Goal: Use online tool/utility: Utilize a website feature to perform a specific function

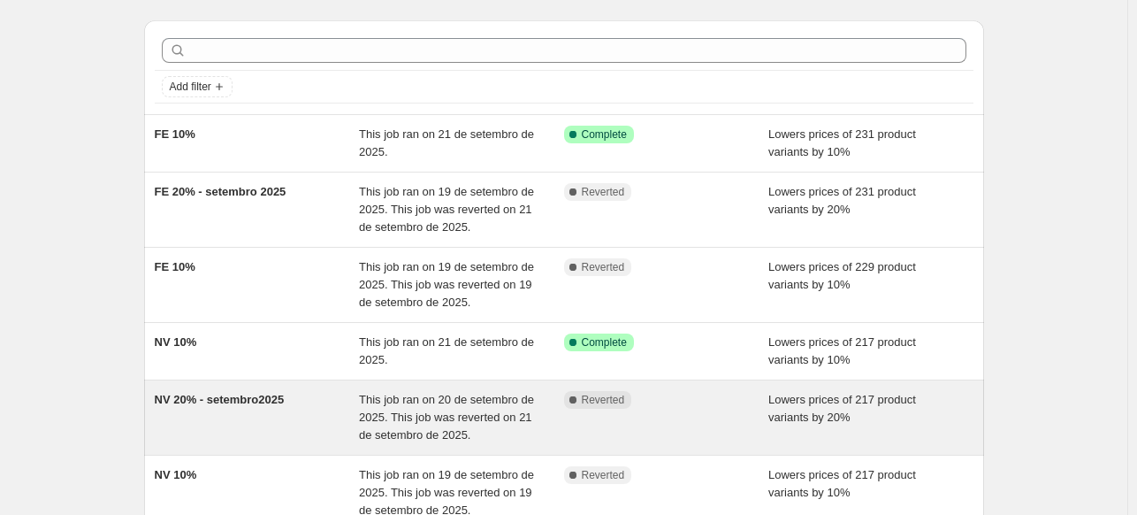
scroll to position [88, 0]
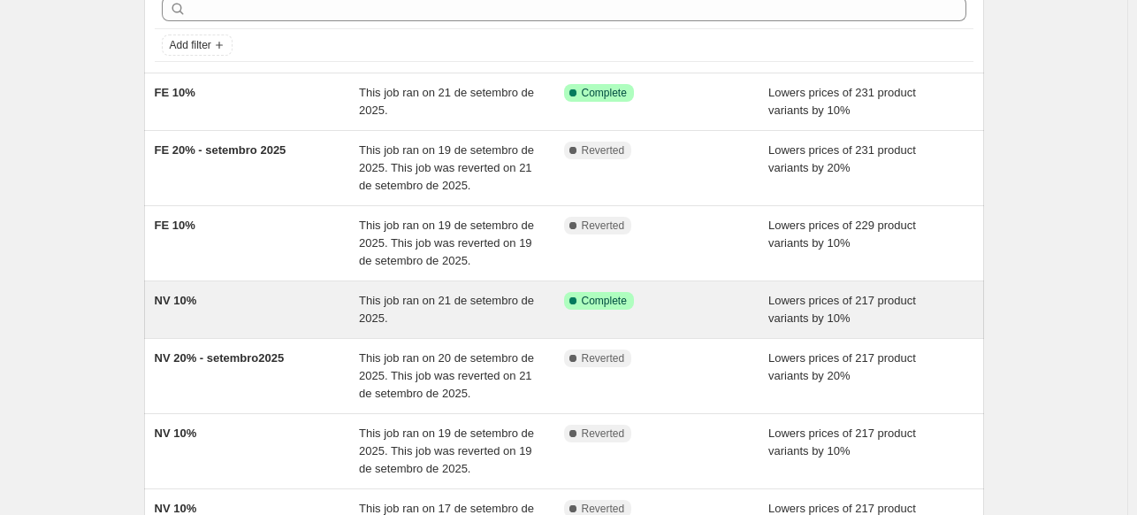
click at [241, 300] on div "NV 10%" at bounding box center [257, 309] width 205 height 35
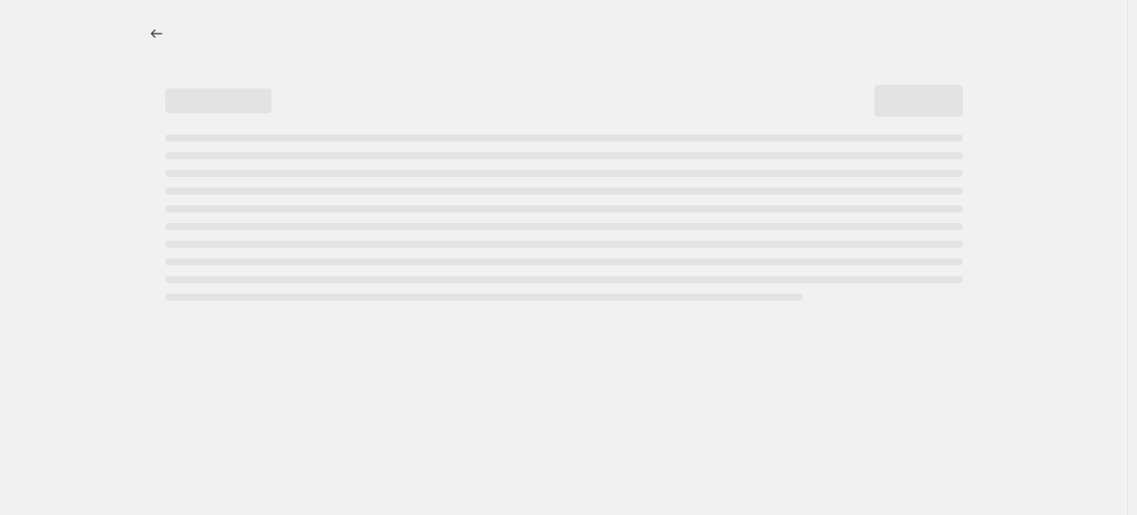
select select "percentage"
select select "collection"
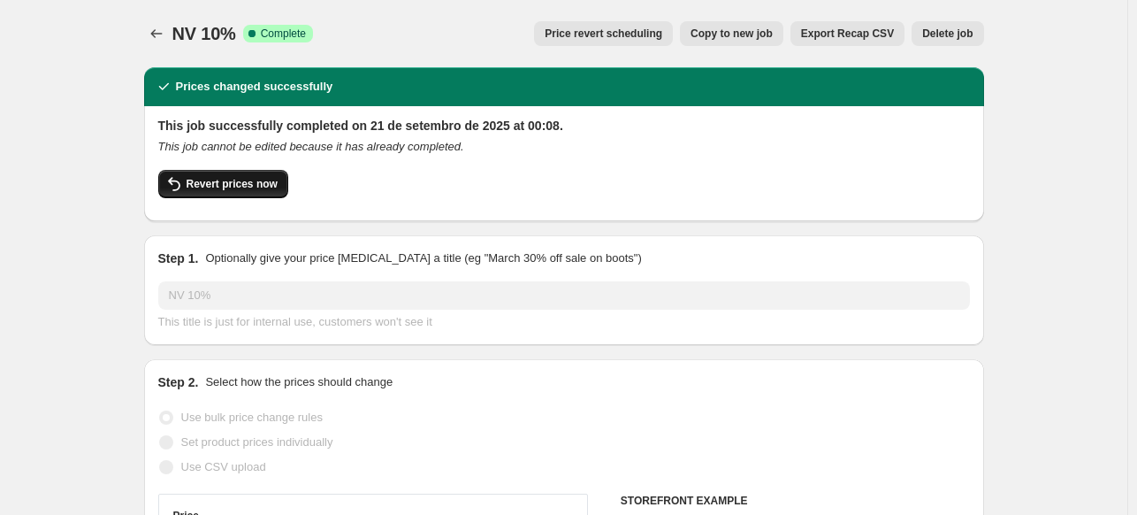
click at [216, 185] on span "Revert prices now" at bounding box center [232, 184] width 91 height 14
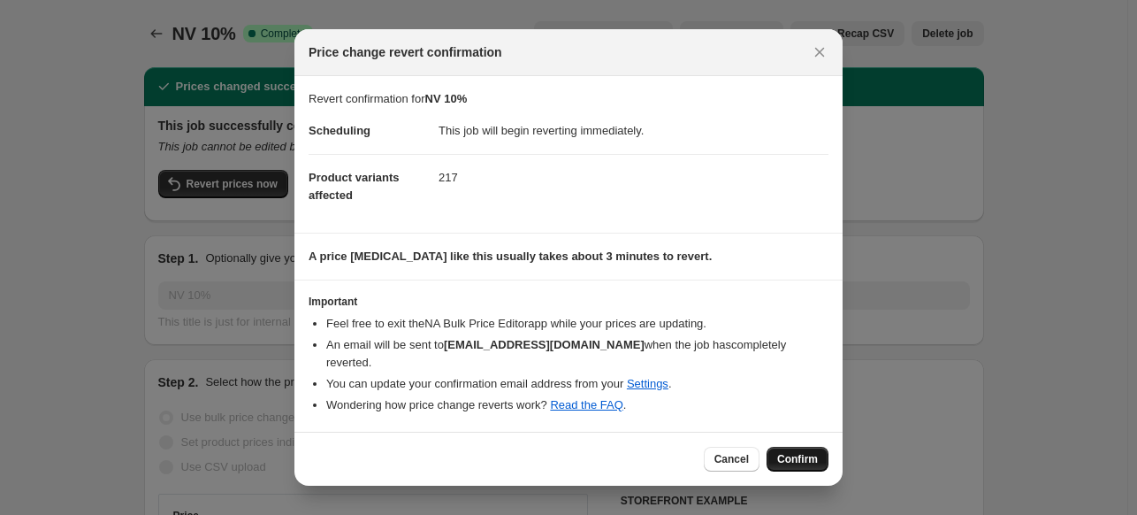
click at [806, 447] on button "Confirm" at bounding box center [798, 459] width 62 height 25
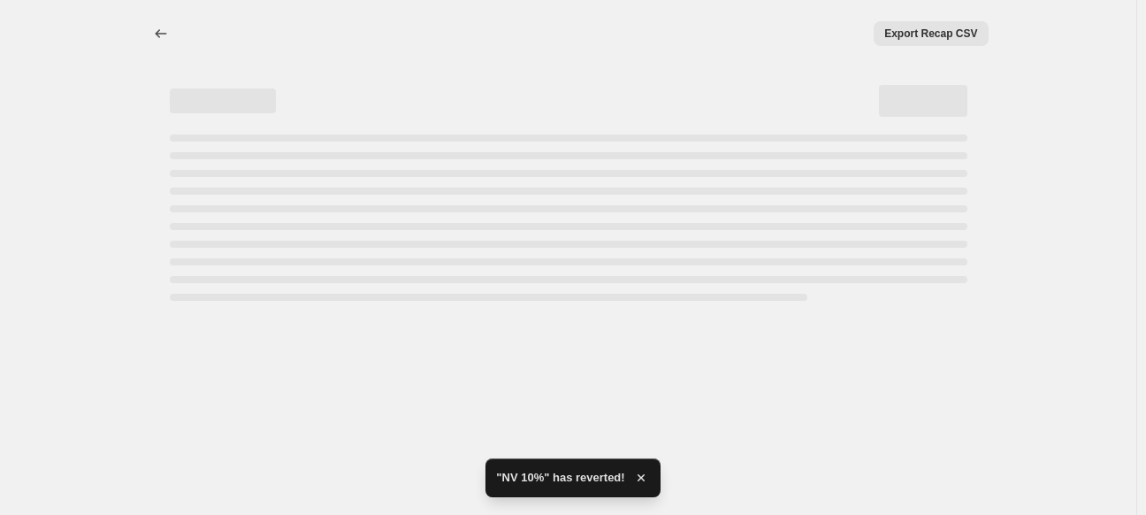
select select "percentage"
select select "collection"
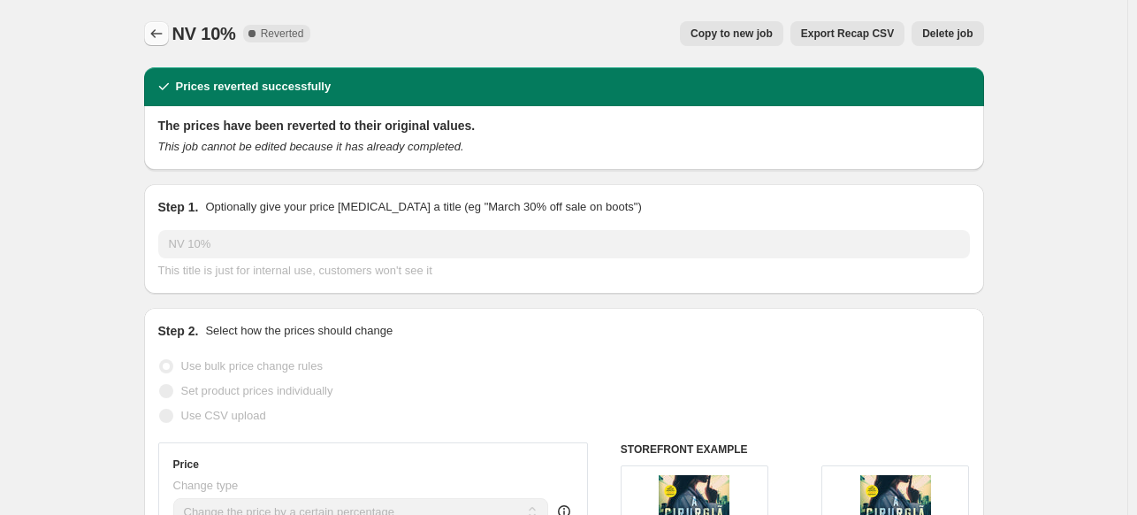
click at [158, 32] on icon "Price change jobs" at bounding box center [157, 34] width 18 height 18
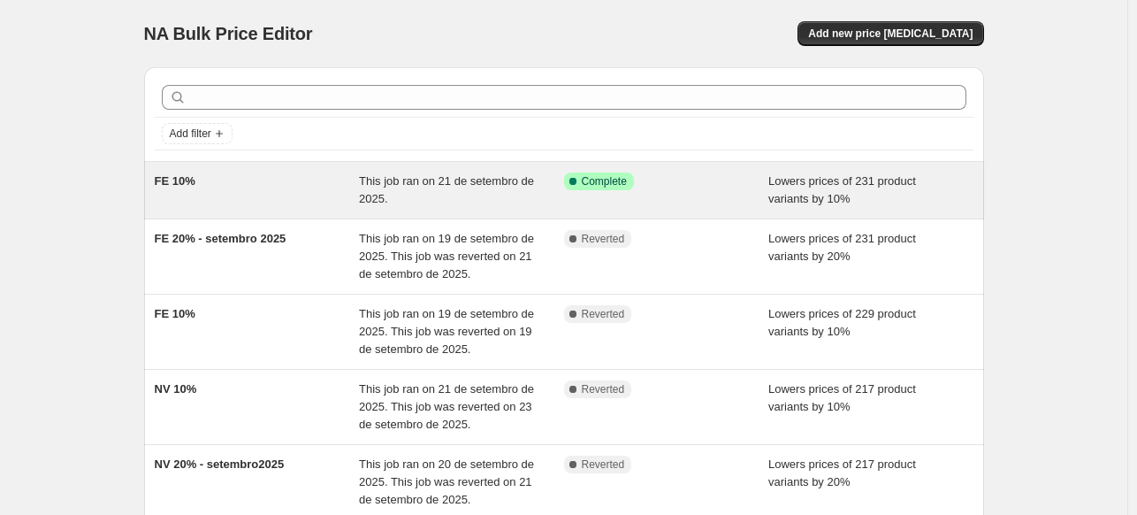
click at [262, 180] on div "FE 10%" at bounding box center [257, 189] width 205 height 35
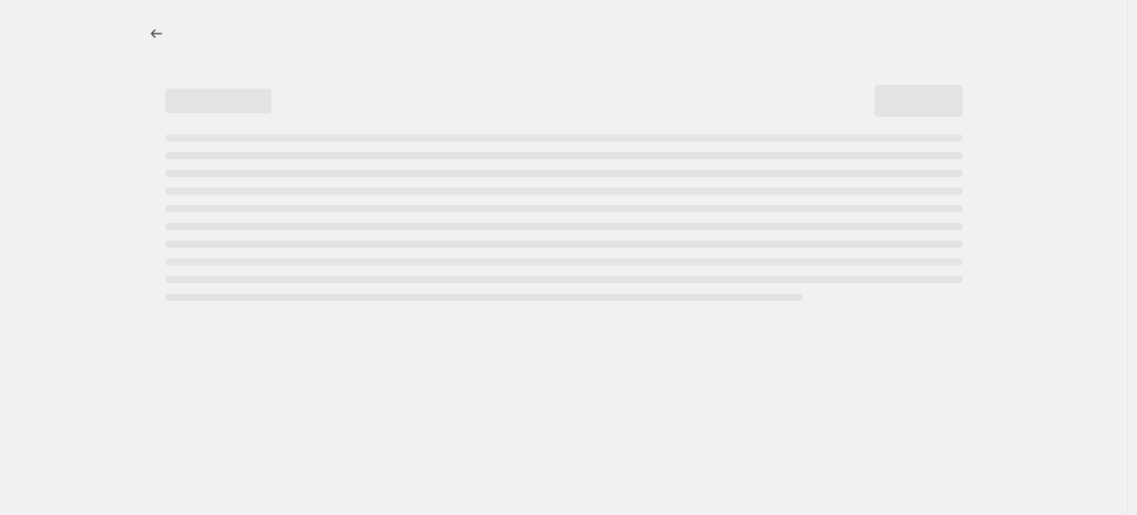
select select "percentage"
select select "collection"
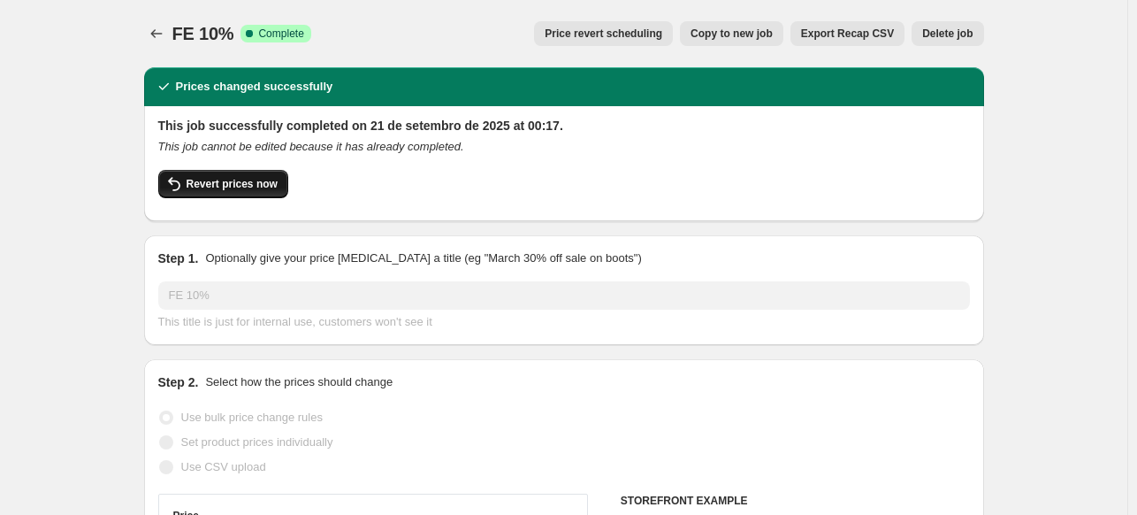
click at [264, 187] on span "Revert prices now" at bounding box center [232, 184] width 91 height 14
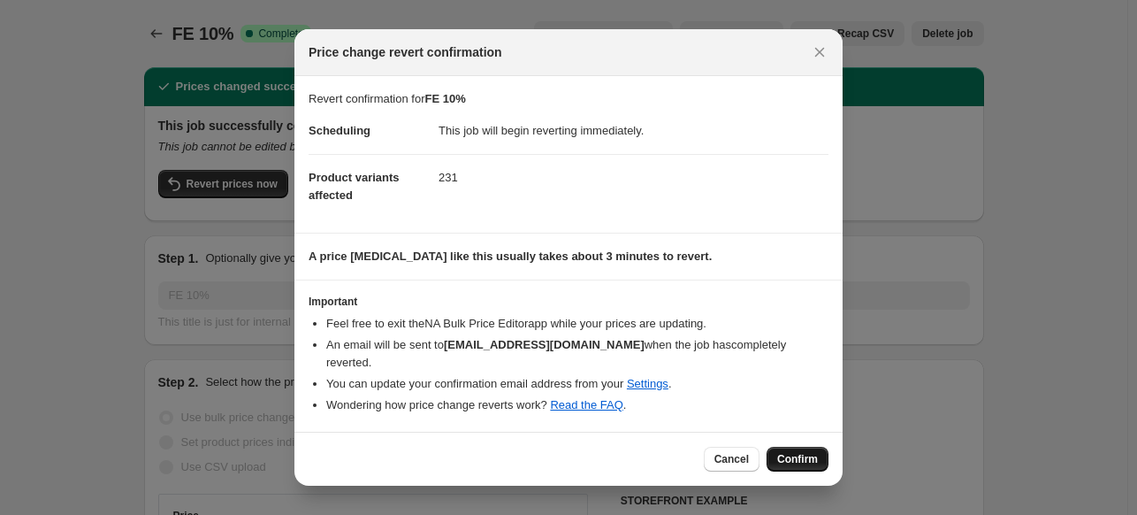
click at [801, 453] on span "Confirm" at bounding box center [797, 459] width 41 height 14
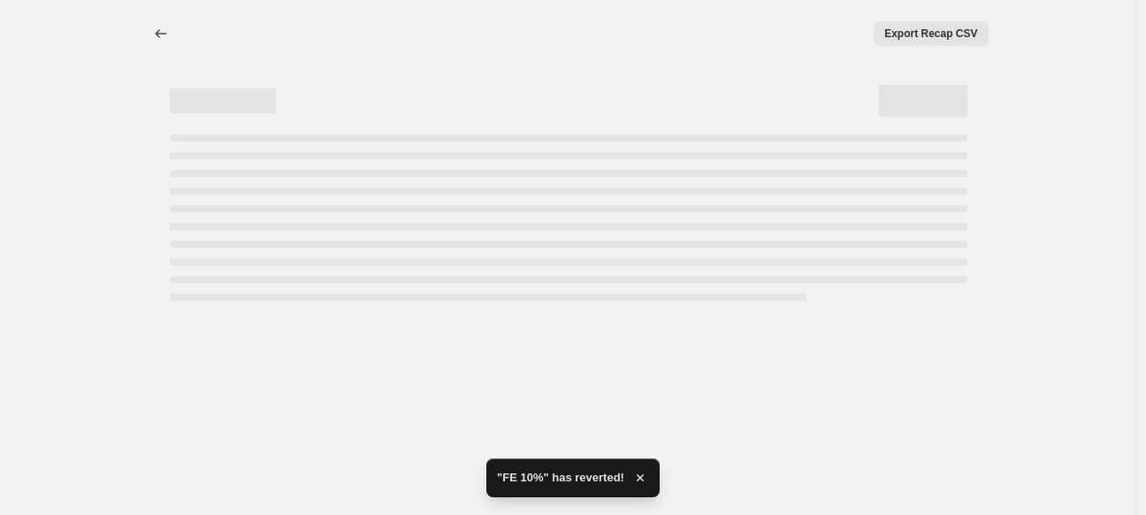
select select "percentage"
select select "collection"
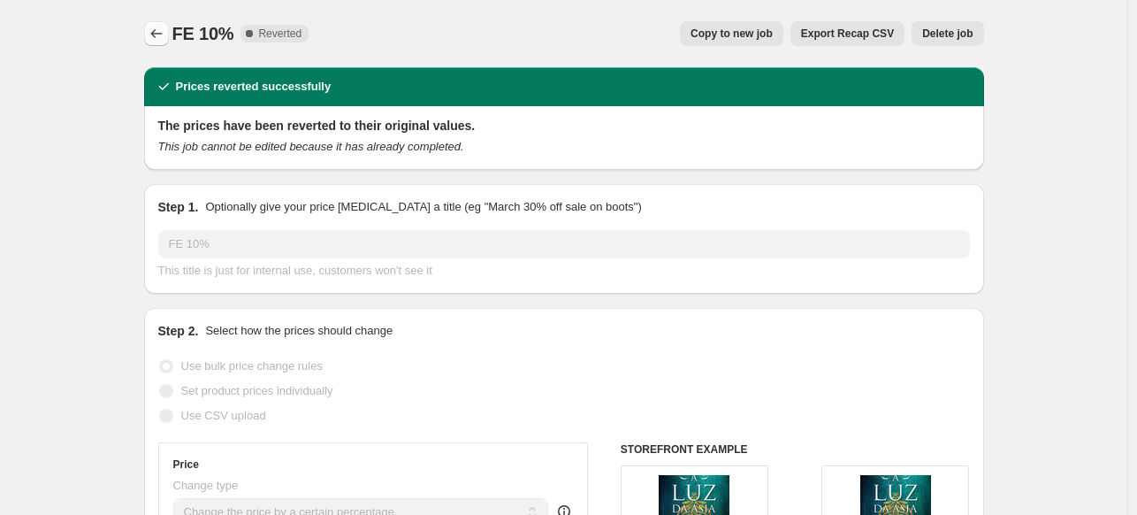
click at [163, 30] on icon "Price change jobs" at bounding box center [157, 34] width 18 height 18
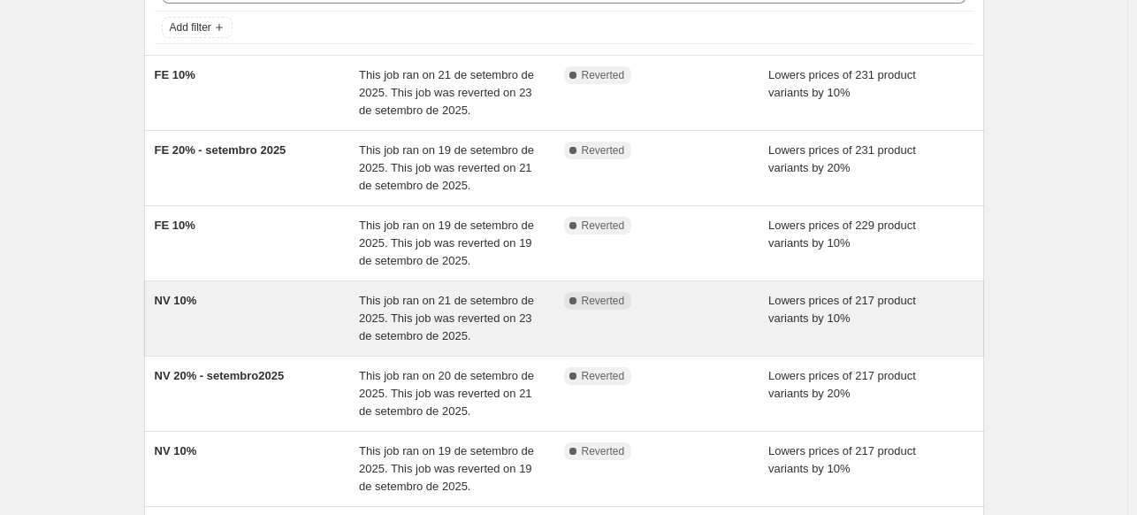
scroll to position [177, 0]
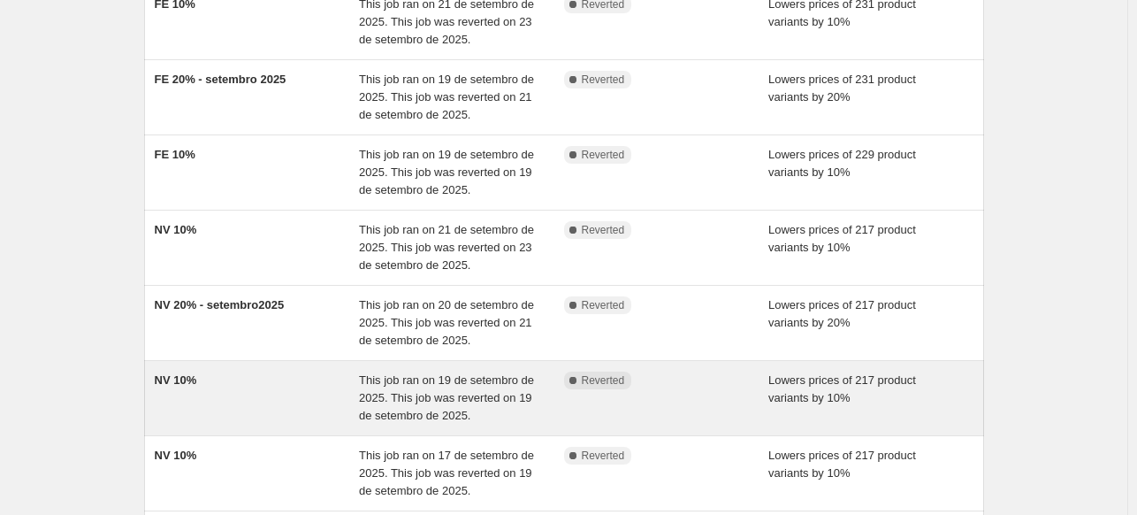
click at [287, 380] on div "NV 10%" at bounding box center [257, 397] width 205 height 53
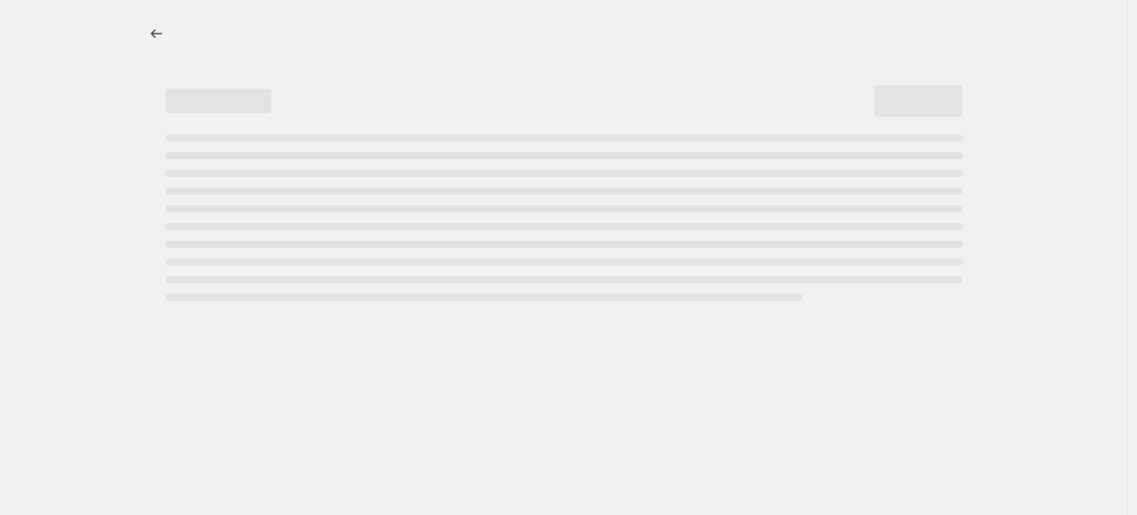
select select "percentage"
select select "collection"
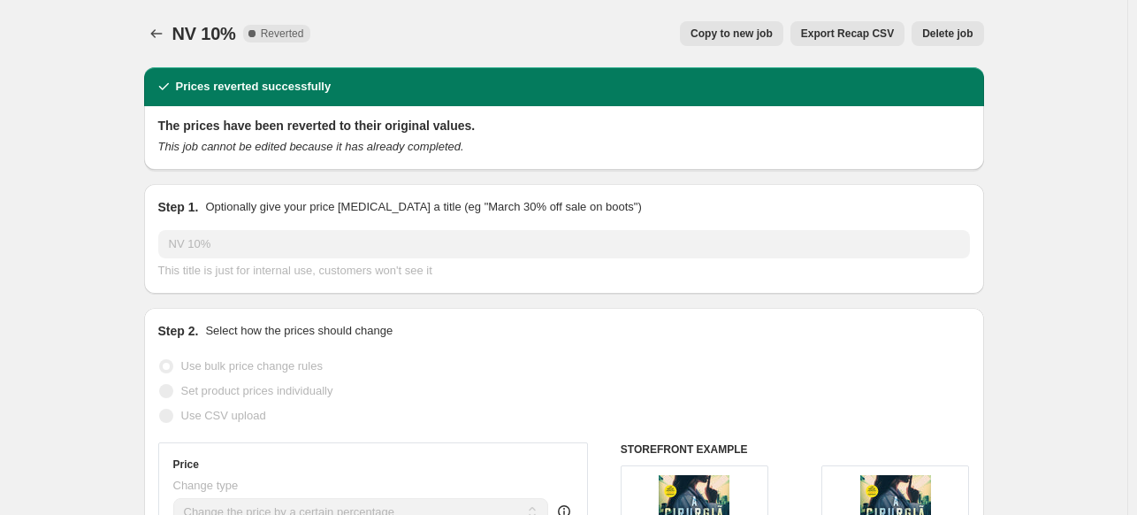
click at [748, 37] on span "Copy to new job" at bounding box center [732, 34] width 82 height 14
select select "percentage"
select select "collection"
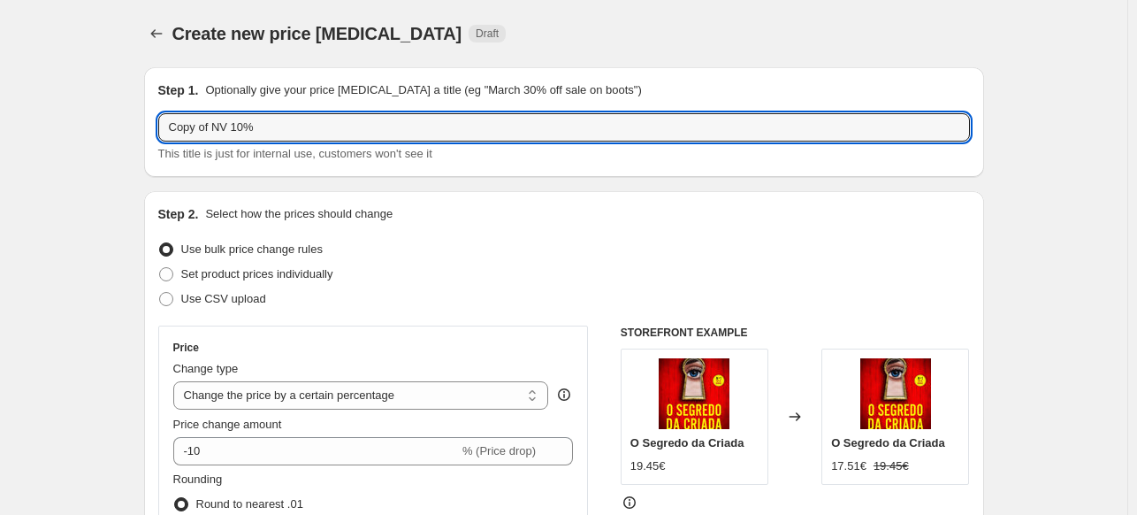
drag, startPoint x: 218, startPoint y: 126, endPoint x: 117, endPoint y: 124, distance: 101.7
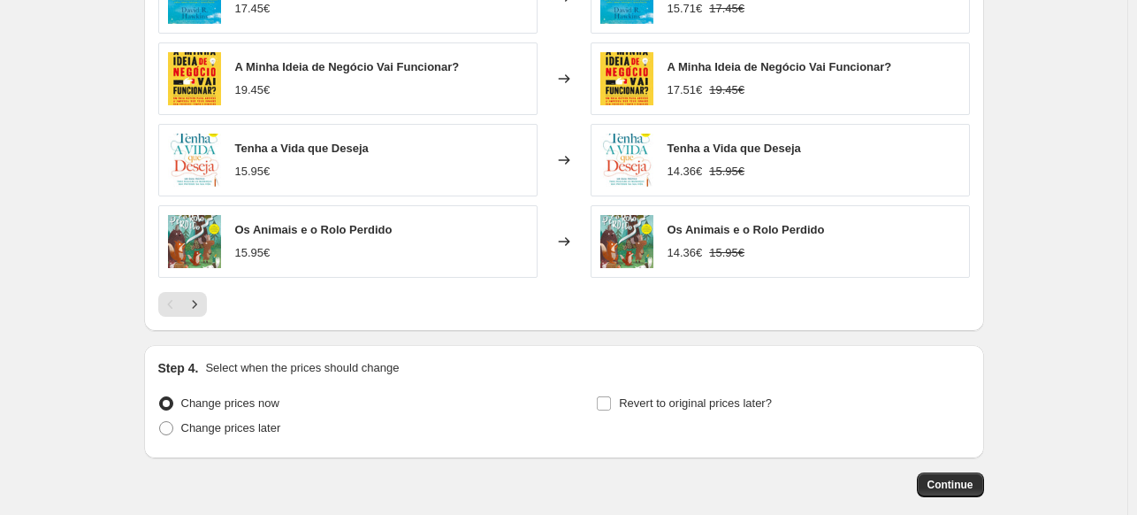
scroll to position [1450, 0]
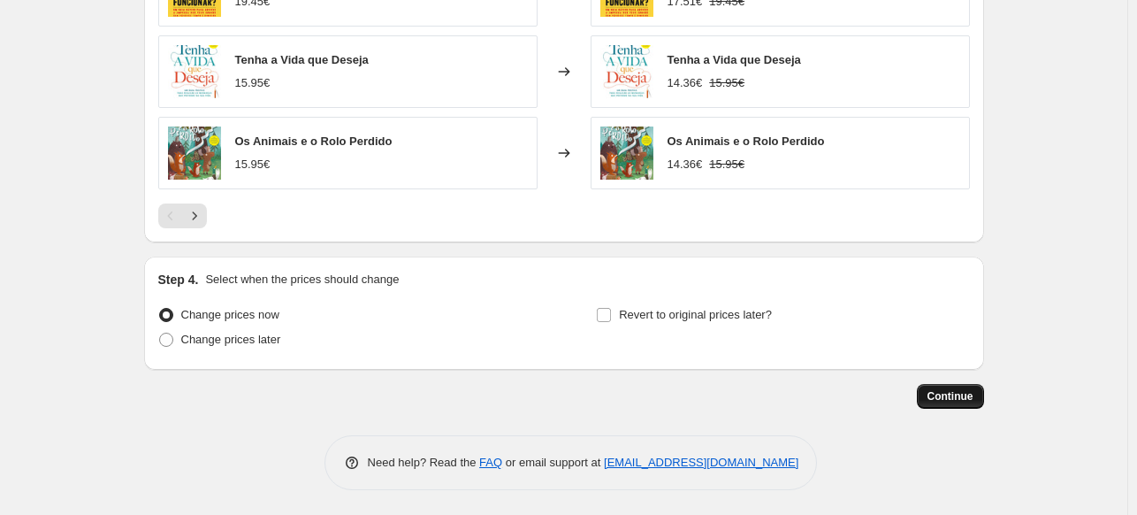
type input "NV 10%"
click at [959, 399] on span "Continue" at bounding box center [951, 396] width 46 height 14
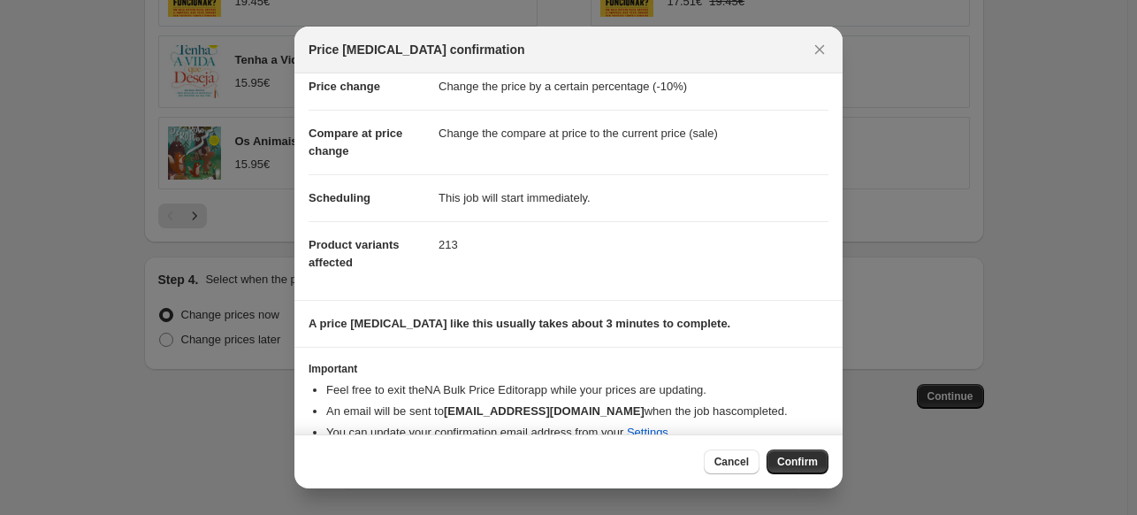
scroll to position [65, 0]
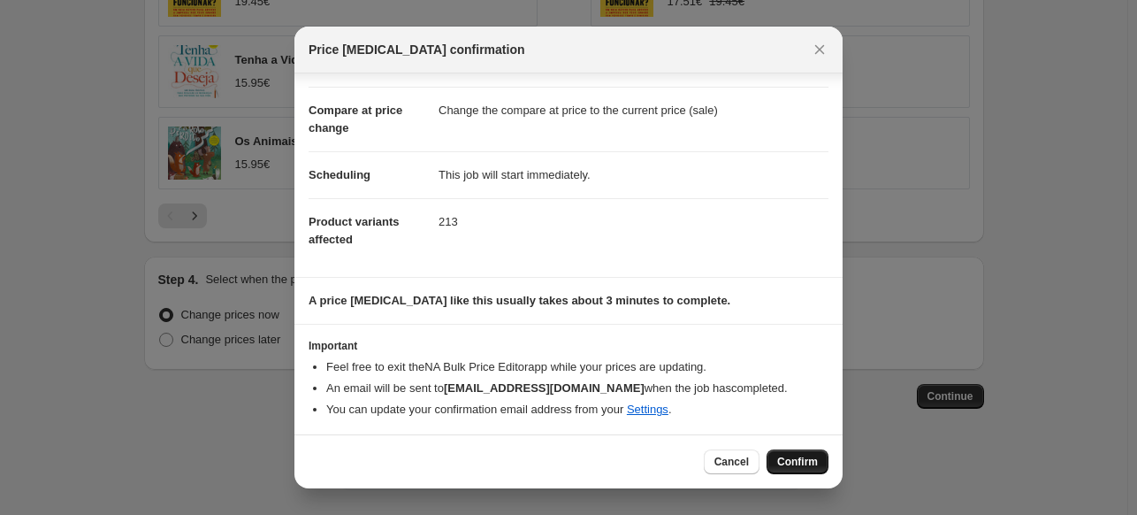
click at [807, 465] on span "Confirm" at bounding box center [797, 462] width 41 height 14
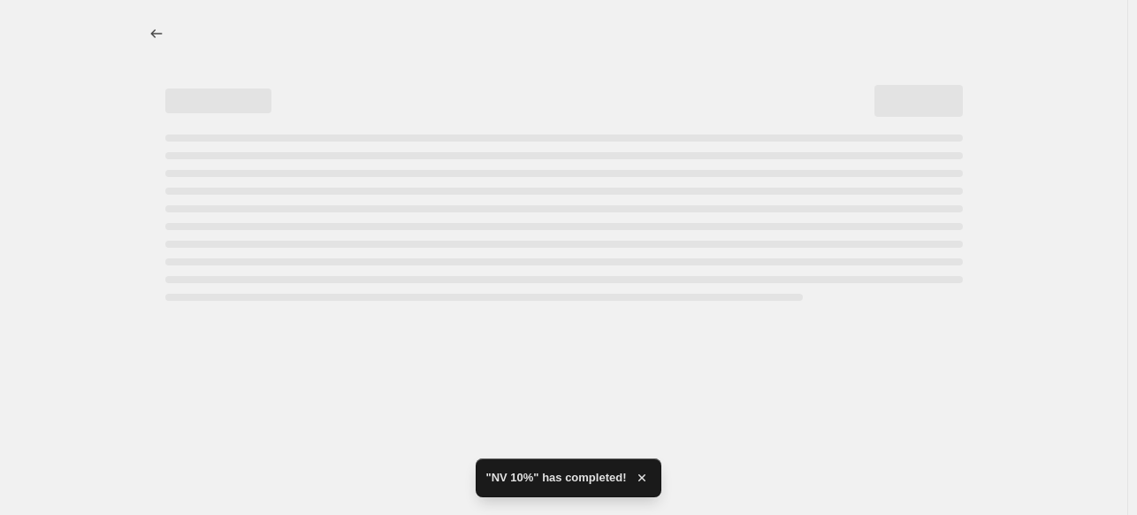
select select "percentage"
select select "collection"
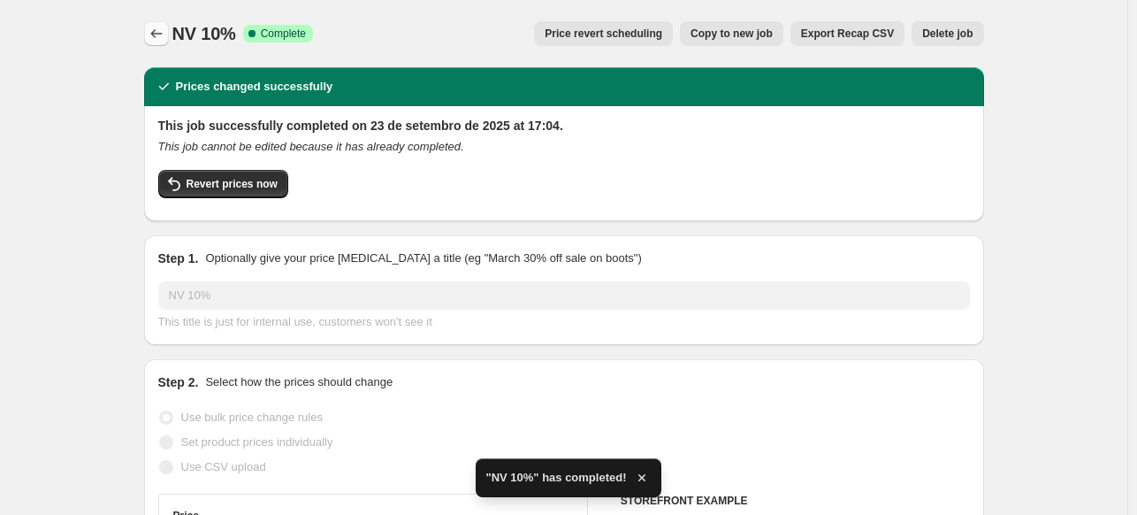
click at [160, 31] on icon "Price change jobs" at bounding box center [157, 34] width 18 height 18
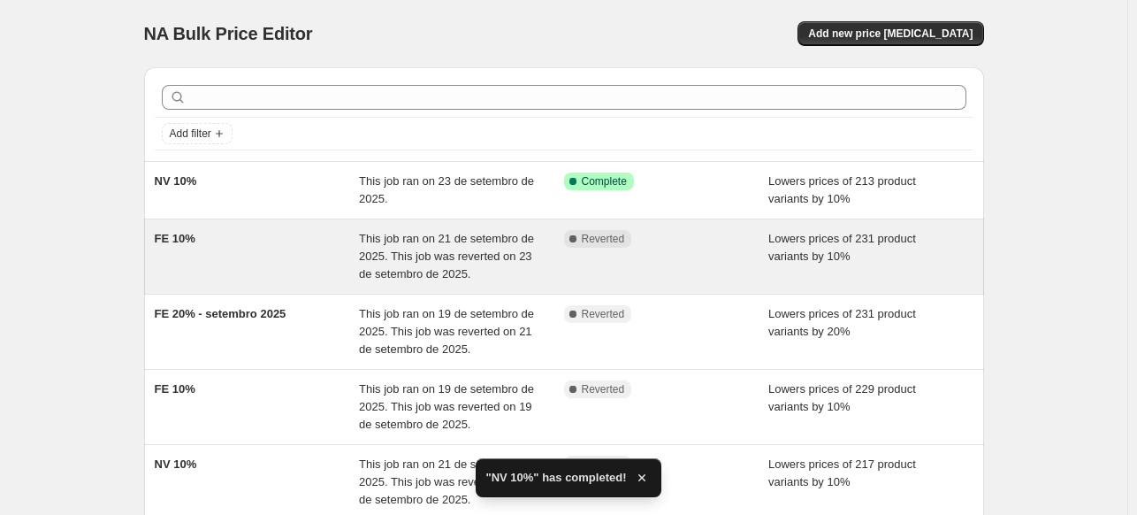
click at [251, 241] on div "FE 10%" at bounding box center [257, 256] width 205 height 53
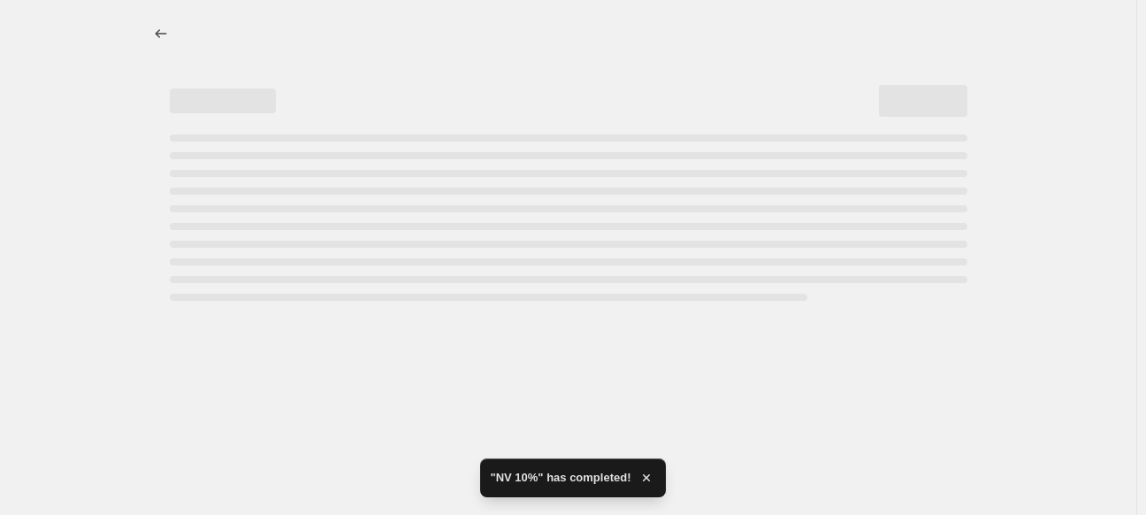
select select "percentage"
select select "collection"
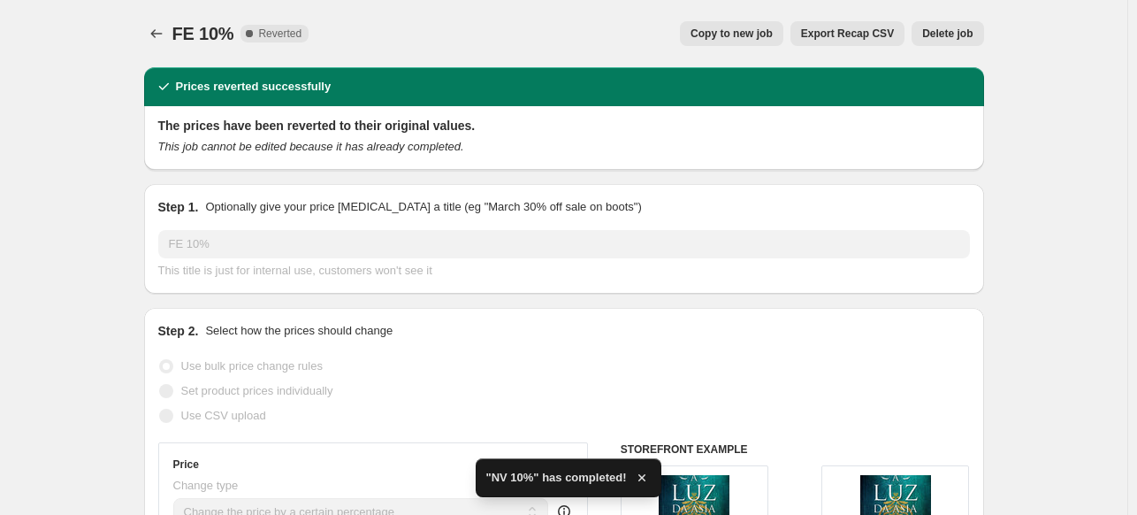
click at [764, 36] on span "Copy to new job" at bounding box center [732, 34] width 82 height 14
select select "percentage"
select select "collection"
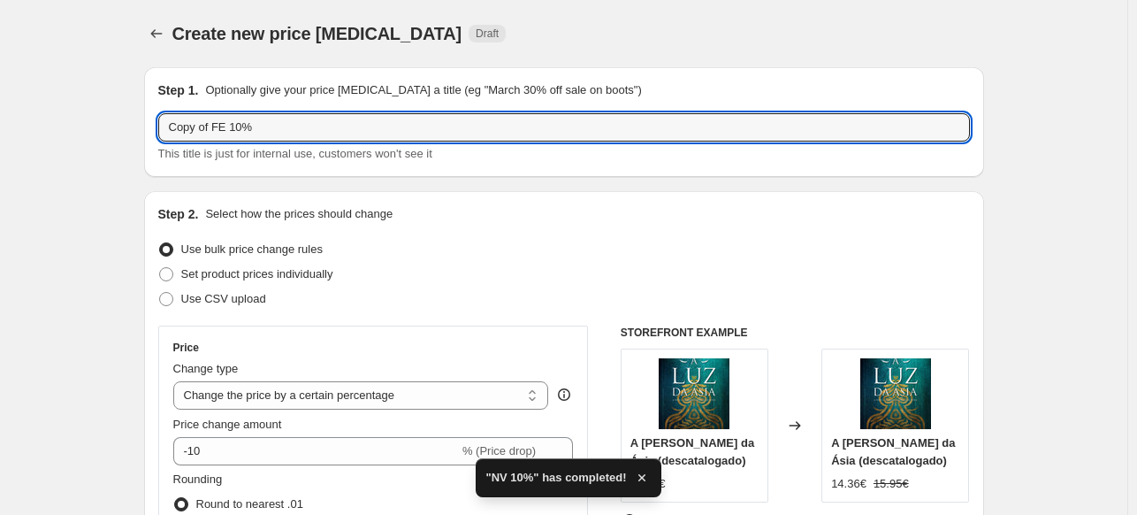
drag, startPoint x: 214, startPoint y: 126, endPoint x: 116, endPoint y: 129, distance: 98.2
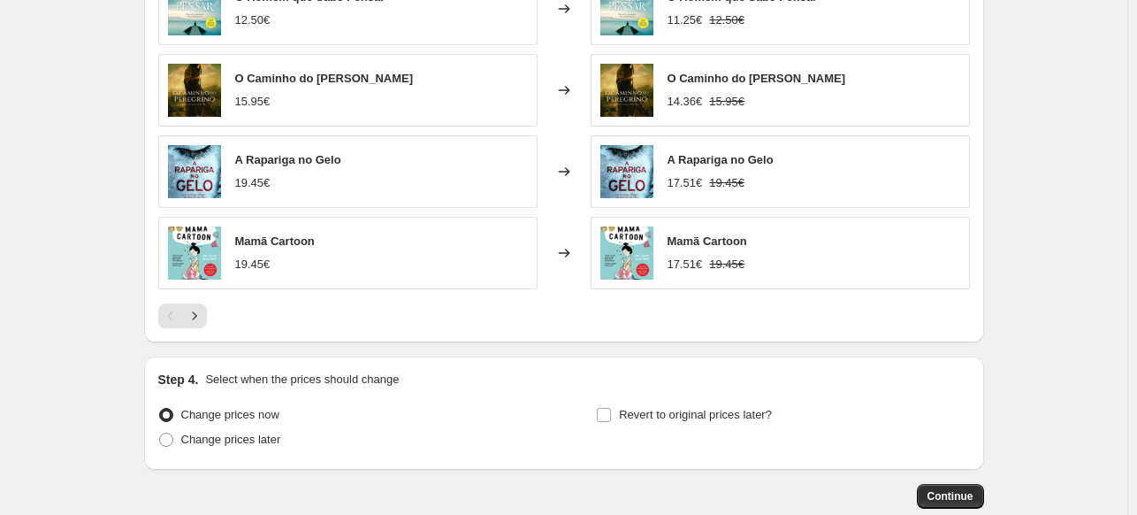
scroll to position [1450, 0]
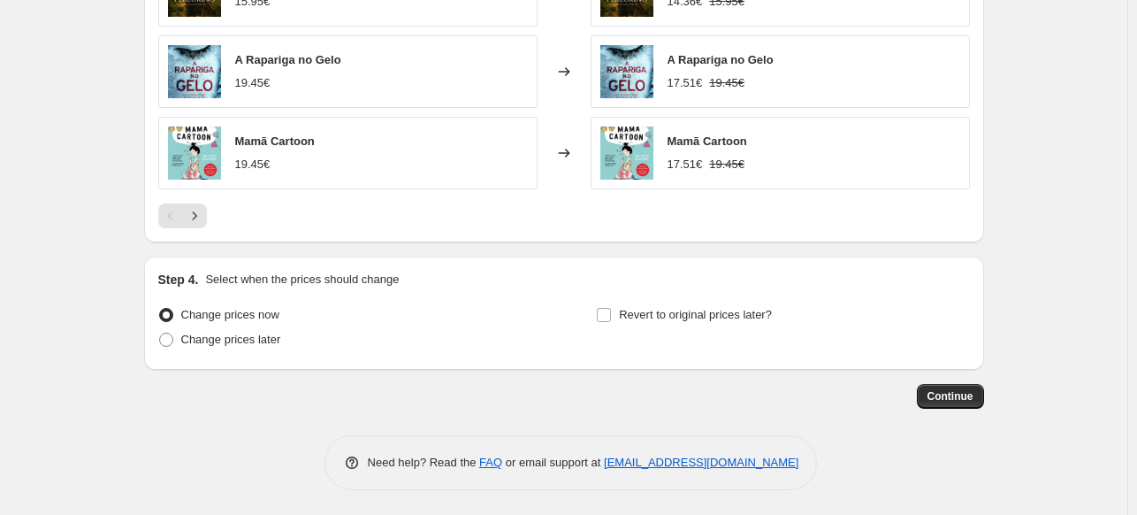
type input "FE 10%"
click at [944, 397] on span "Continue" at bounding box center [951, 396] width 46 height 14
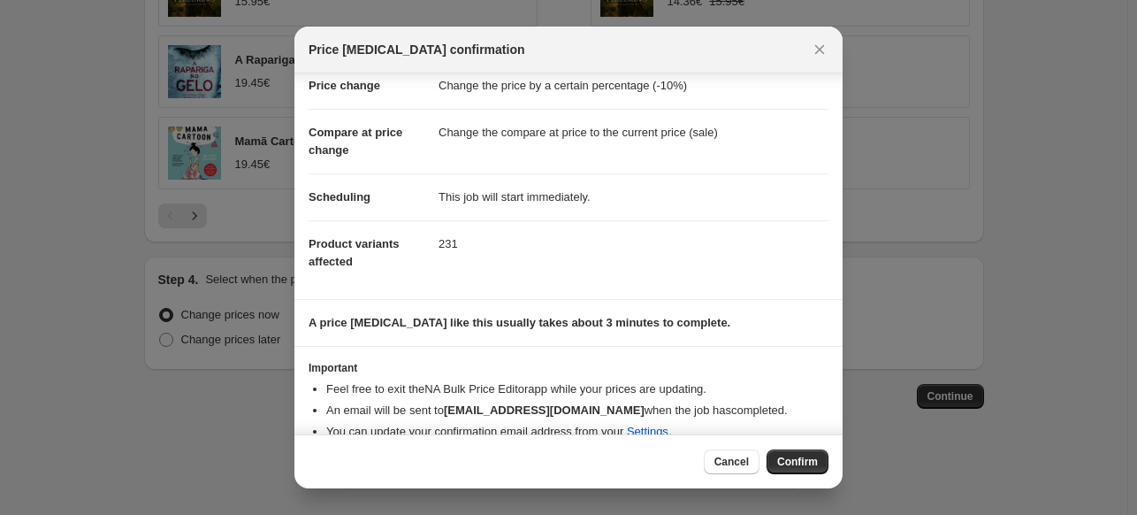
scroll to position [65, 0]
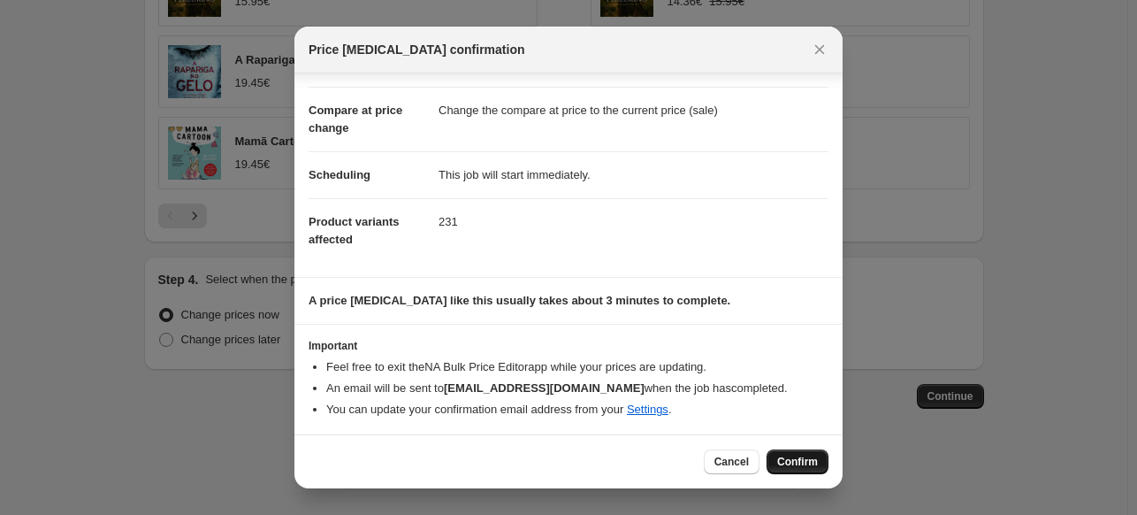
click at [791, 465] on span "Confirm" at bounding box center [797, 462] width 41 height 14
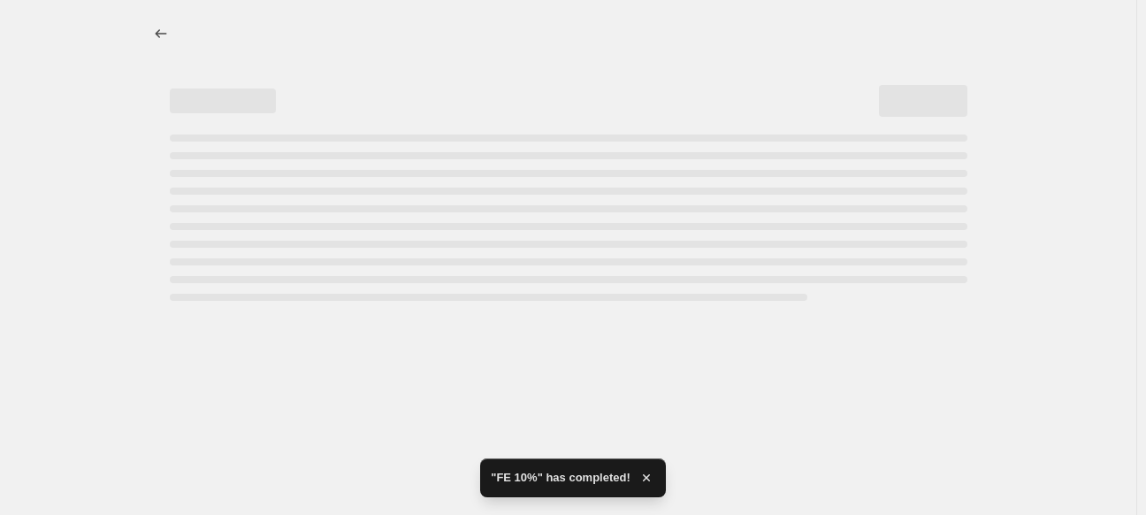
select select "percentage"
select select "collection"
